Goal: Transaction & Acquisition: Purchase product/service

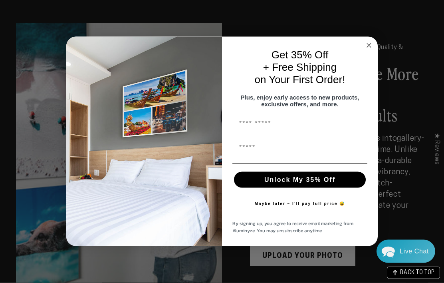
scroll to position [872, 0]
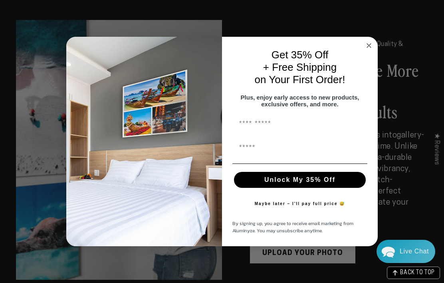
click at [372, 50] on icon "Close dialog" at bounding box center [369, 46] width 10 height 10
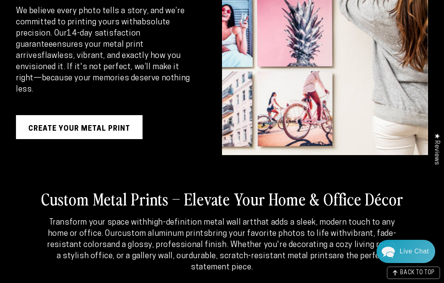
scroll to position [1289, 0]
click at [137, 139] on link "Create Your Metal Print" at bounding box center [79, 127] width 127 height 24
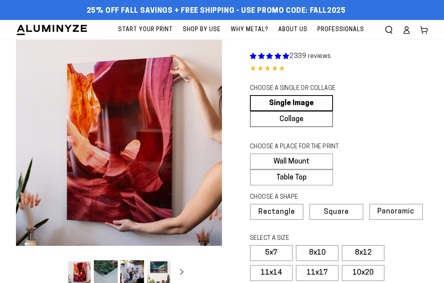
select select "**********"
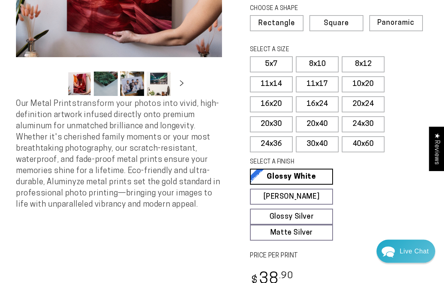
scroll to position [189, 0]
click at [368, 60] on label "8x12" at bounding box center [363, 64] width 43 height 16
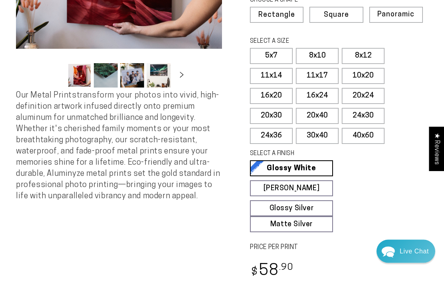
scroll to position [197, 0]
click at [324, 49] on label "8x10" at bounding box center [317, 56] width 43 height 16
click at [278, 75] on label "11x14" at bounding box center [271, 76] width 43 height 16
click at [322, 72] on label "11x17" at bounding box center [317, 76] width 43 height 16
click at [371, 50] on label "8x12" at bounding box center [363, 56] width 43 height 16
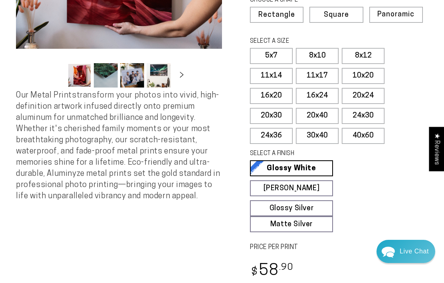
click at [284, 70] on label "11x14" at bounding box center [271, 76] width 43 height 16
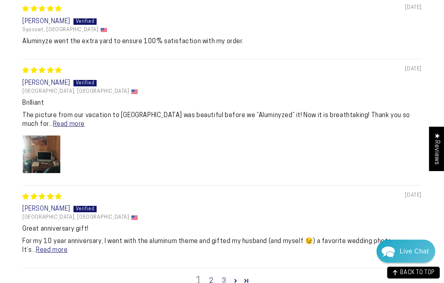
scroll to position [1054, 0]
click at [45, 144] on img "Link to user picture 1" at bounding box center [42, 154] width 38 height 38
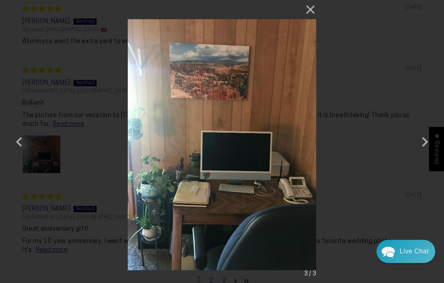
scroll to position [0, 0]
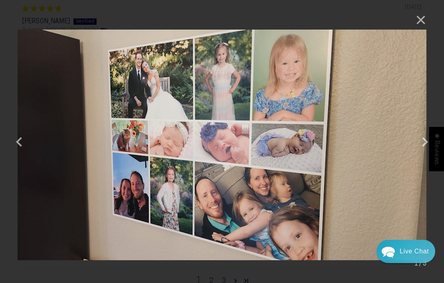
click at [420, 20] on button "×" at bounding box center [417, 19] width 19 height 19
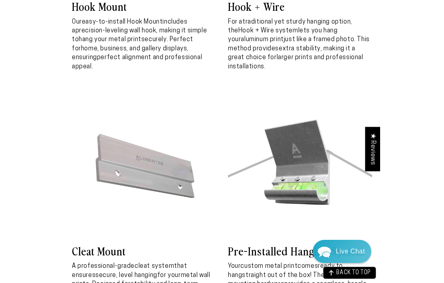
scroll to position [3265, 0]
